Goal: Information Seeking & Learning: Check status

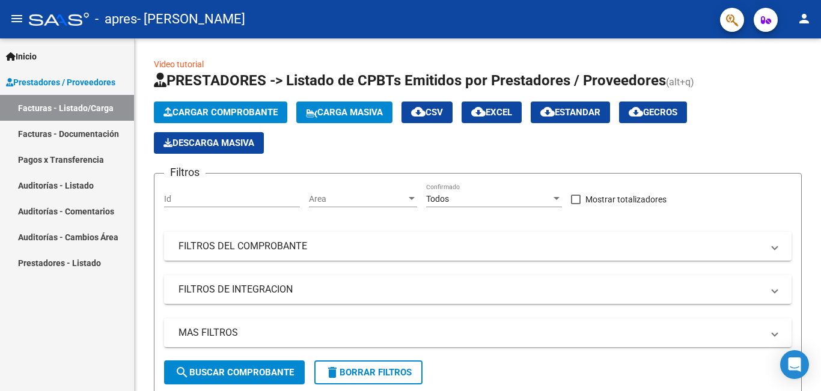
click at [61, 130] on link "Facturas - Documentación" at bounding box center [67, 134] width 134 height 26
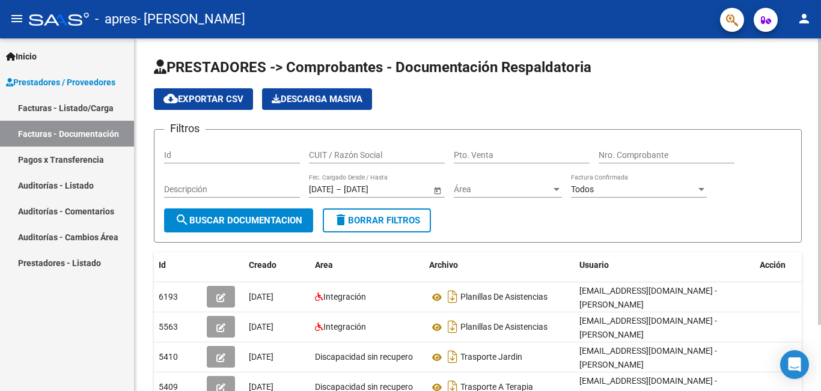
scroll to position [82, 0]
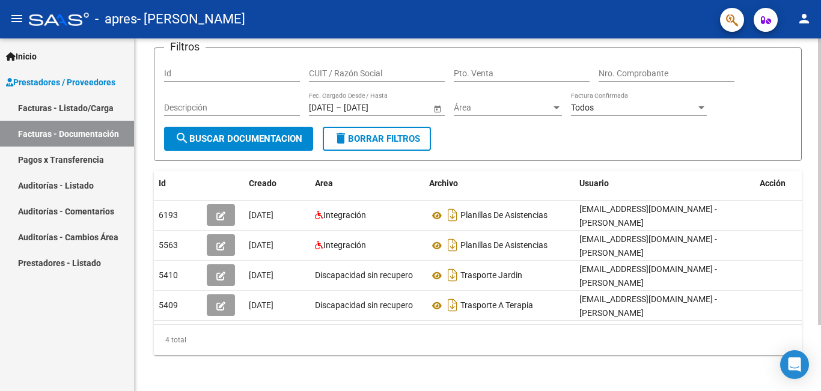
click at [817, 366] on div "PRESTADORES -> Comprobantes - Documentación Respaldatoria cloud_download Export…" at bounding box center [480, 175] width 690 height 437
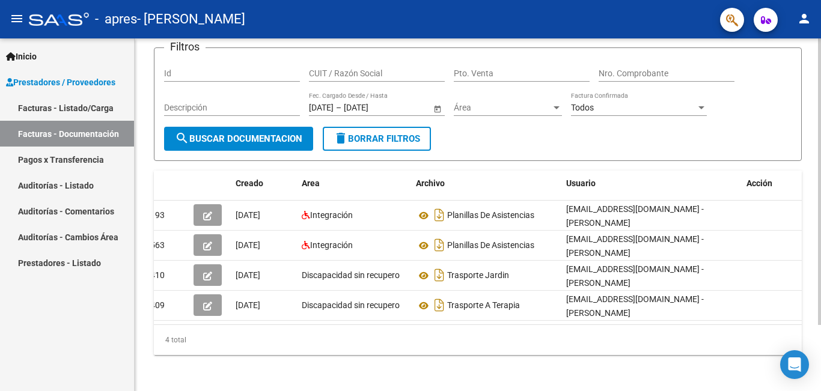
scroll to position [0, 0]
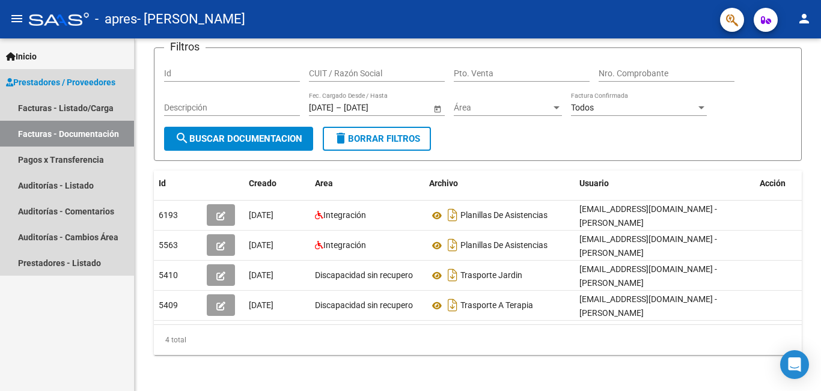
click at [41, 136] on link "Facturas - Documentación" at bounding box center [67, 134] width 134 height 26
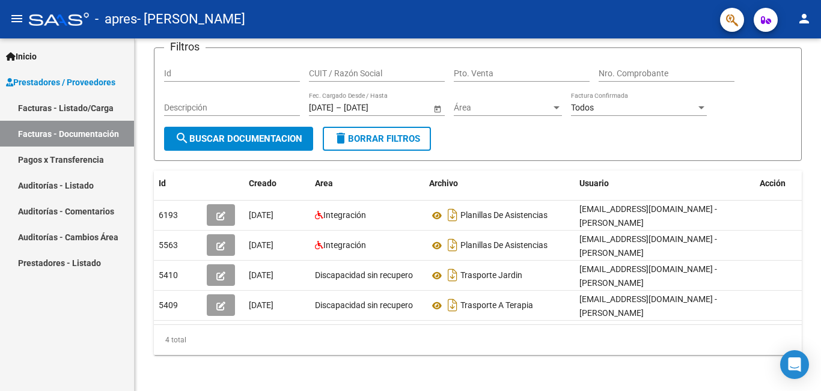
click at [51, 110] on link "Facturas - Listado/Carga" at bounding box center [67, 108] width 134 height 26
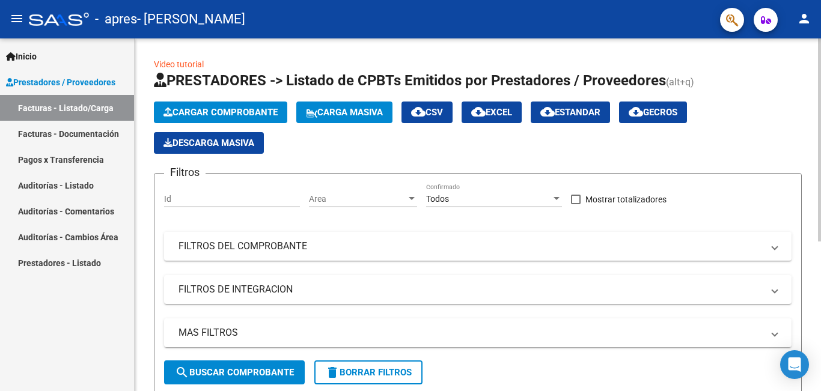
scroll to position [260, 0]
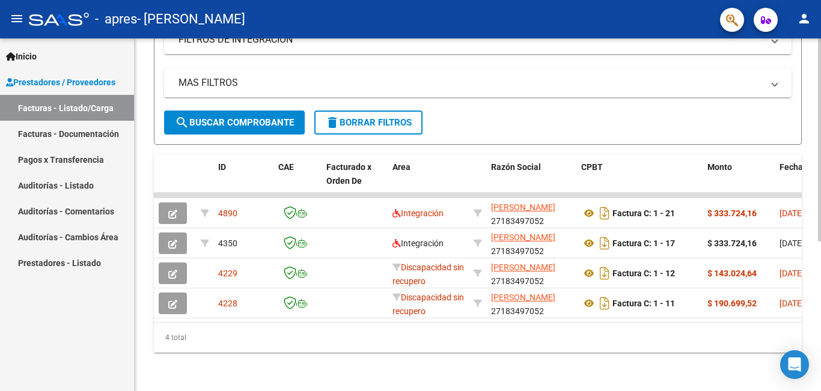
click at [820, 379] on div at bounding box center [819, 214] width 3 height 353
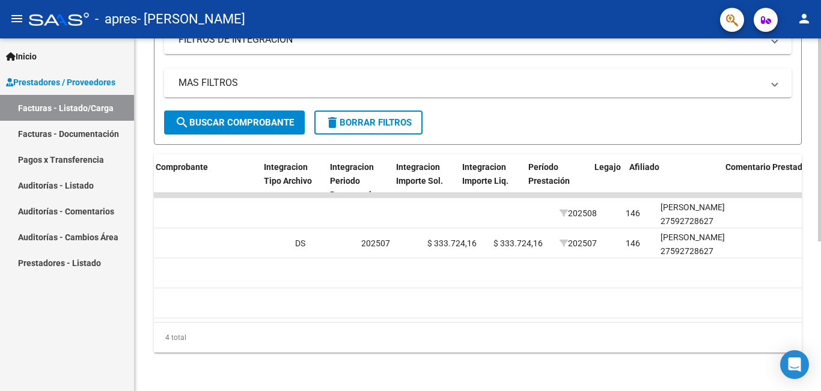
scroll to position [0, 1260]
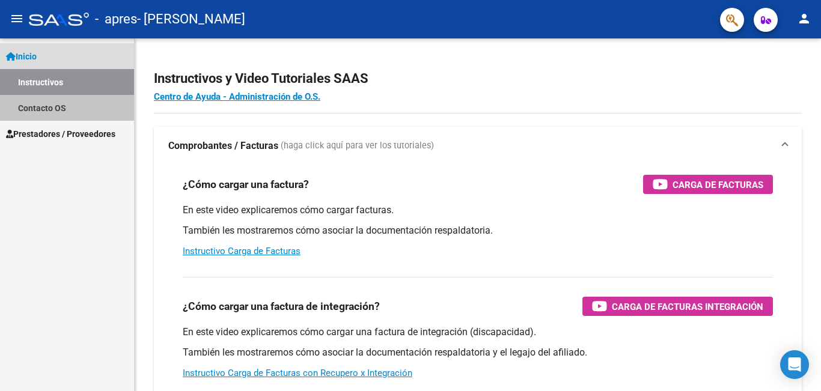
click at [75, 108] on link "Contacto OS" at bounding box center [67, 108] width 134 height 26
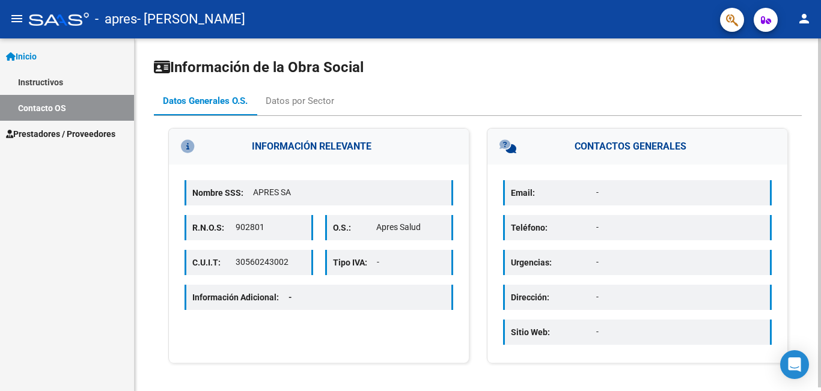
click at [542, 278] on div "Email: - Teléfono: - Urgencias: - Dirección: - Sitio Web: -" at bounding box center [638, 264] width 300 height 198
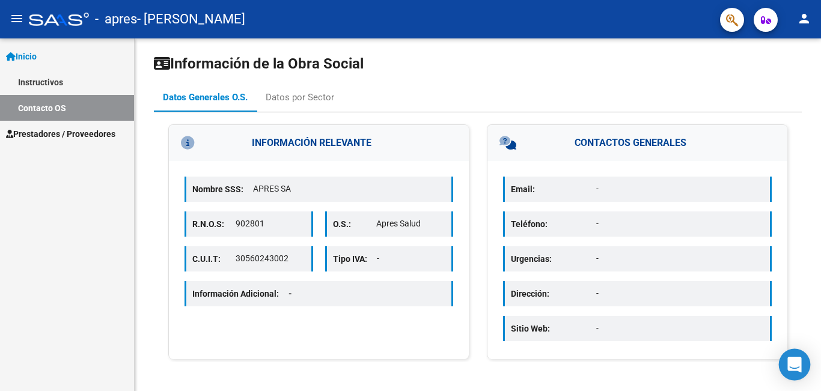
click at [789, 363] on icon "Open Intercom Messenger" at bounding box center [795, 365] width 14 height 16
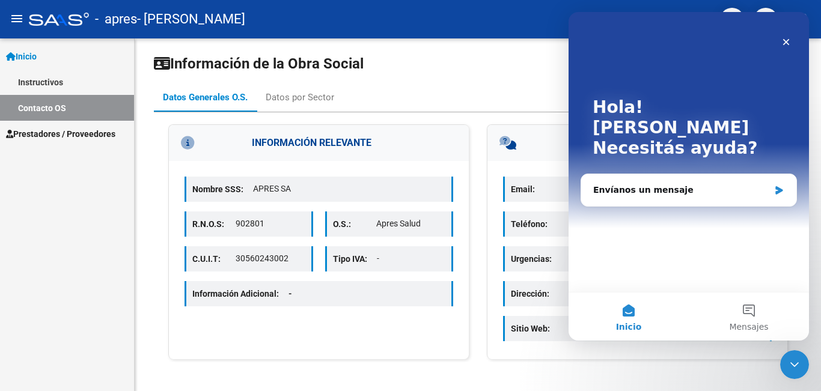
scroll to position [0, 0]
click at [752, 184] on div "Envíanos un mensaje" at bounding box center [681, 190] width 176 height 13
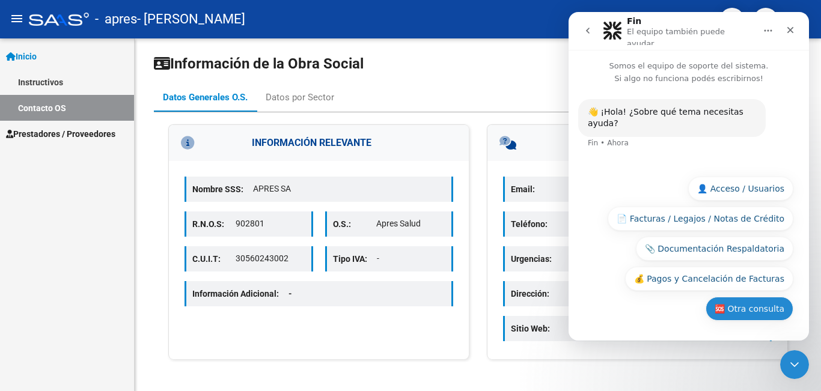
click at [724, 308] on button "🆘 Otra consulta" at bounding box center [750, 309] width 88 height 24
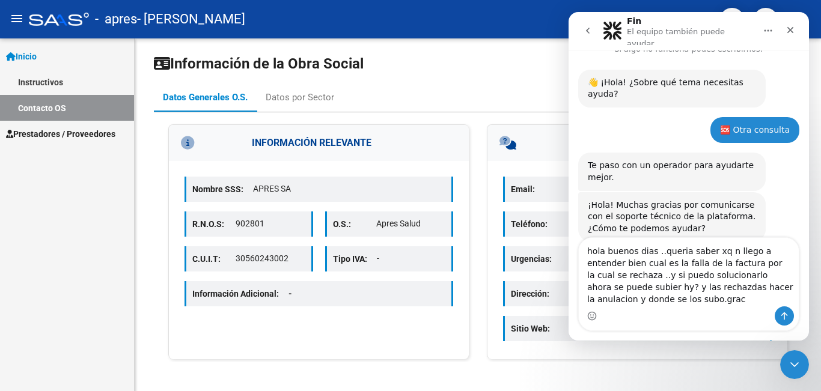
scroll to position [41, 0]
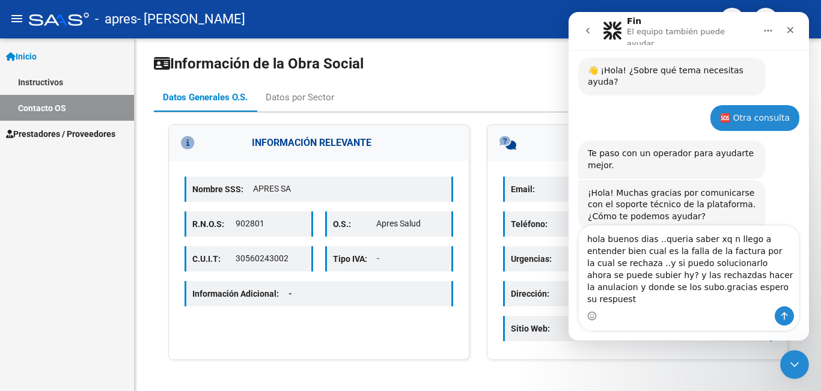
type textarea "hola buenos dias ..queria saber xq n llego a entender bien cual es la falla de …"
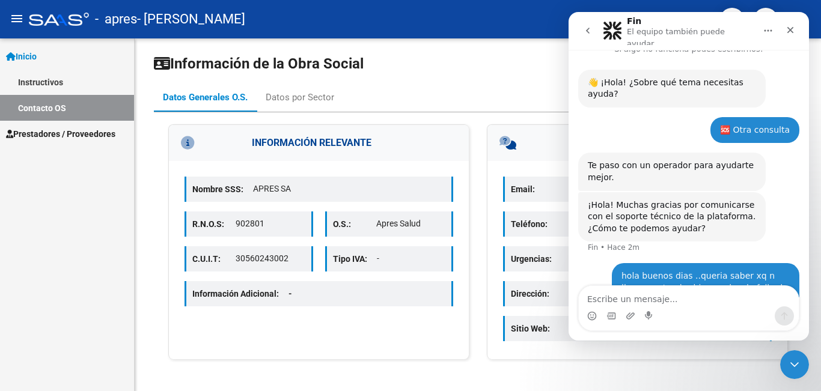
scroll to position [88, 0]
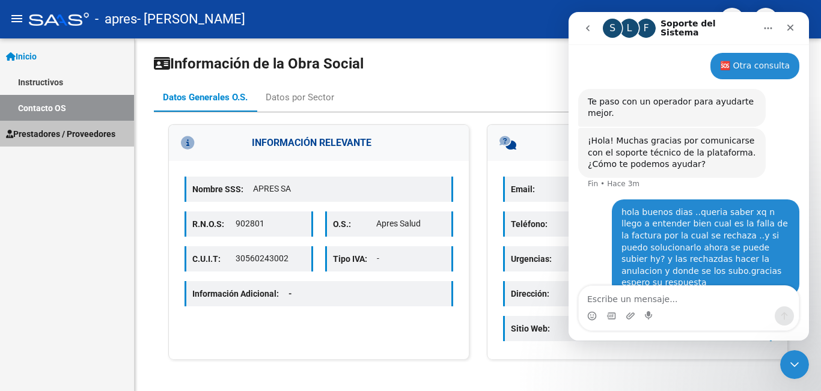
click at [66, 138] on span "Prestadores / Proveedores" at bounding box center [60, 133] width 109 height 13
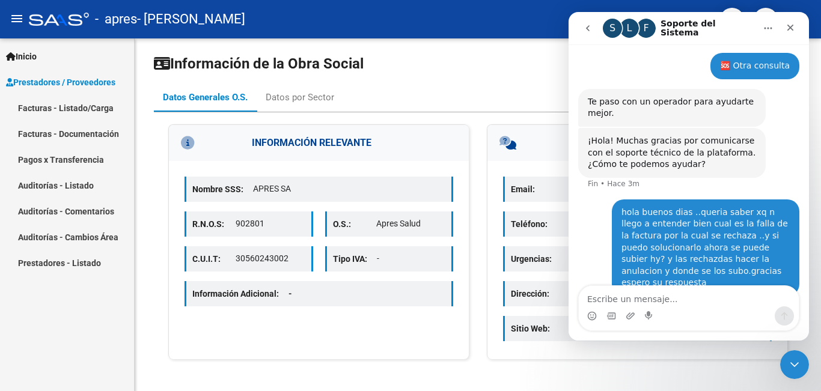
click at [57, 135] on link "Facturas - Documentación" at bounding box center [67, 134] width 134 height 26
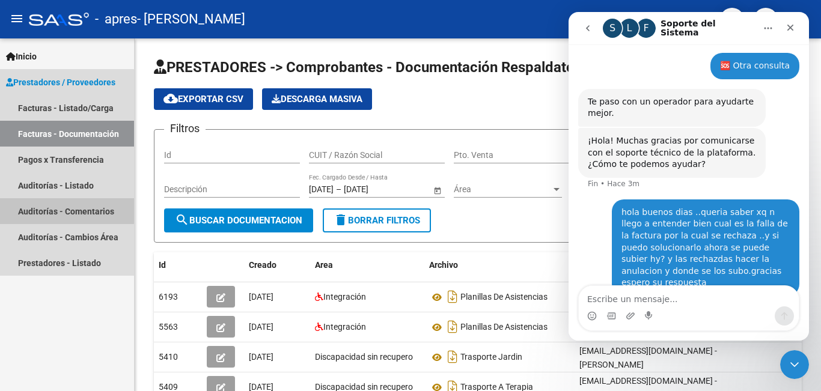
click at [56, 207] on link "Auditorías - Comentarios" at bounding box center [67, 211] width 134 height 26
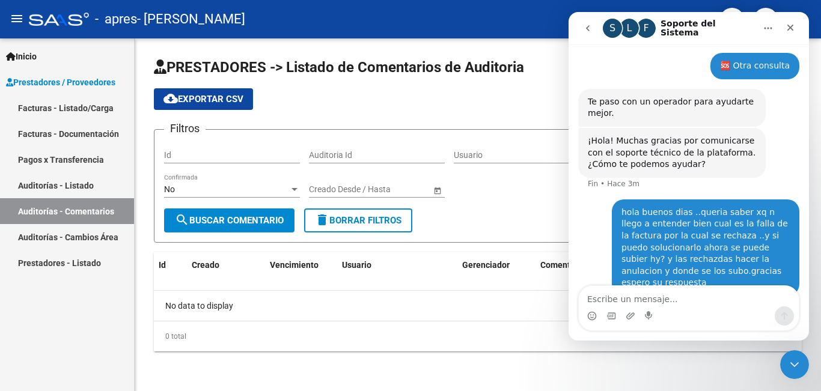
click at [764, 25] on icon "Inicio" at bounding box center [769, 28] width 10 height 10
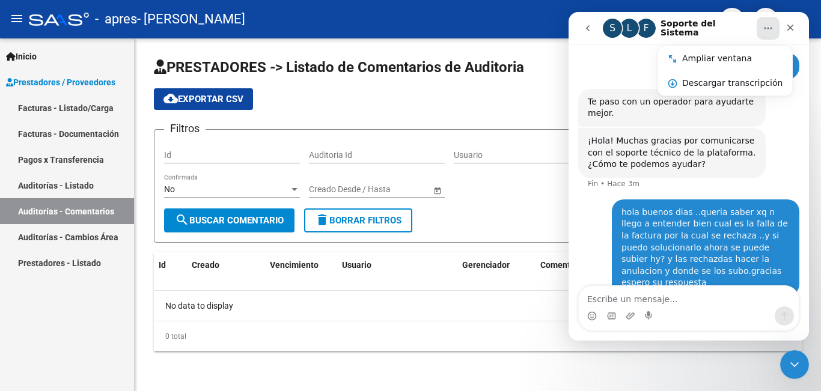
click at [82, 131] on link "Facturas - Documentación" at bounding box center [67, 134] width 134 height 26
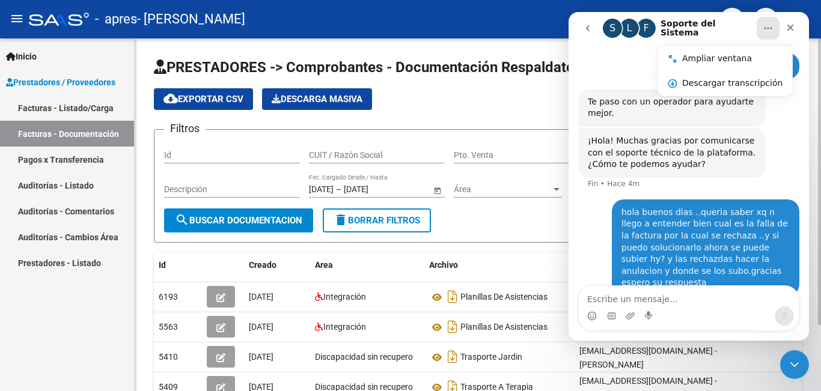
scroll to position [82, 0]
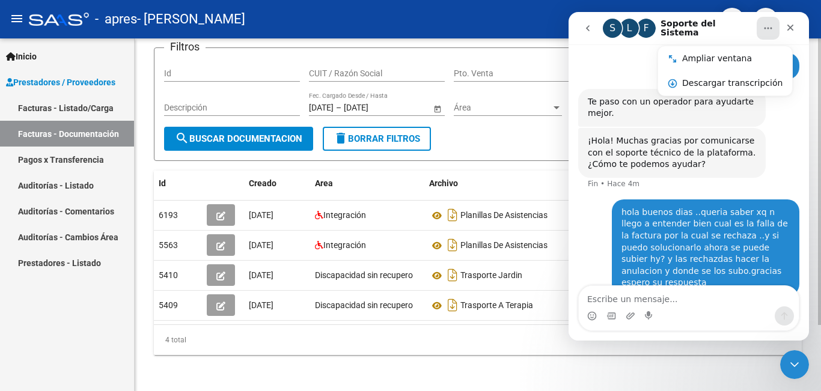
click at [820, 381] on div at bounding box center [819, 214] width 3 height 353
click at [797, 27] on div "Cerrar" at bounding box center [791, 28] width 22 height 22
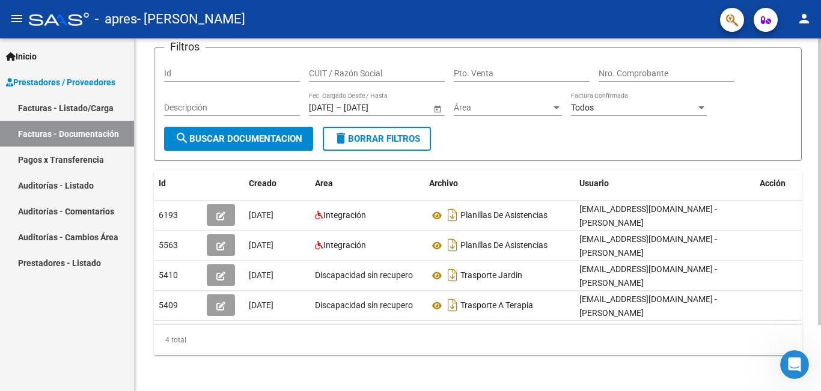
scroll to position [0, 13]
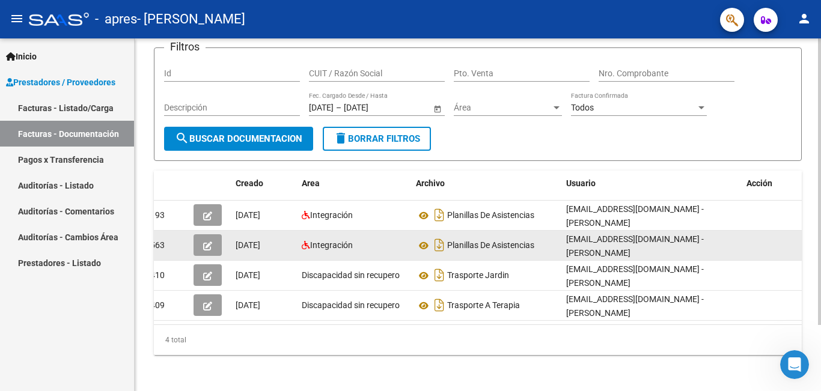
click at [543, 252] on div "5563 [DATE] Integración Planillas De Asistencias [EMAIL_ADDRESS][DOMAIN_NAME] -…" at bounding box center [471, 246] width 661 height 30
click at [210, 242] on icon "button" at bounding box center [207, 246] width 9 height 9
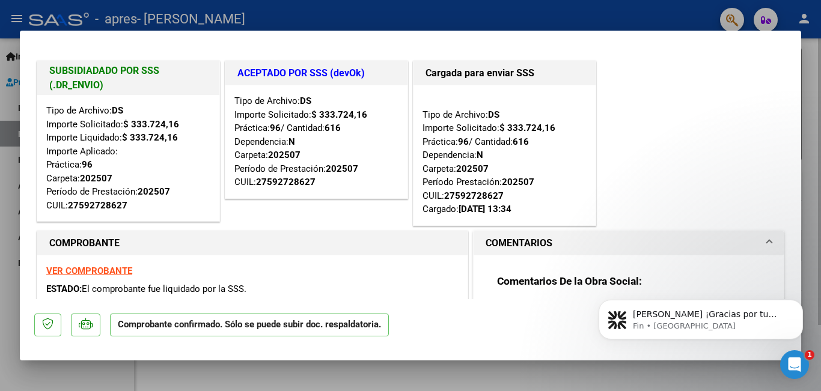
scroll to position [0, 0]
